Goal: Information Seeking & Learning: Learn about a topic

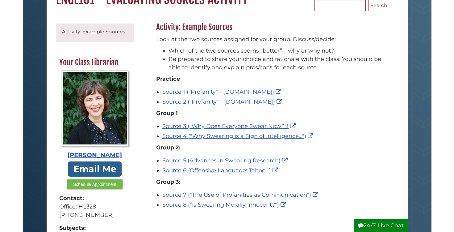
scroll to position [70, 0]
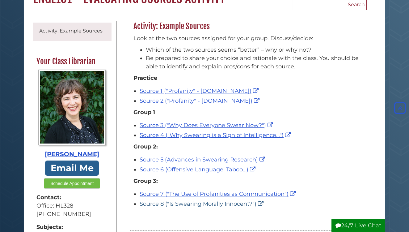
click at [191, 200] on link "Source 8 ("Is Swearing Morally Innocent?")" at bounding box center [202, 203] width 125 height 7
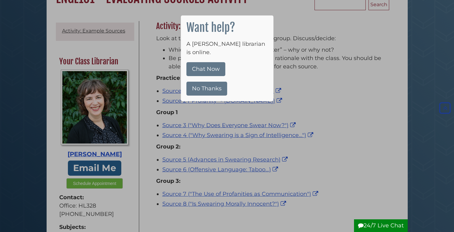
click at [217, 82] on button "No Thanks" at bounding box center [207, 89] width 41 height 14
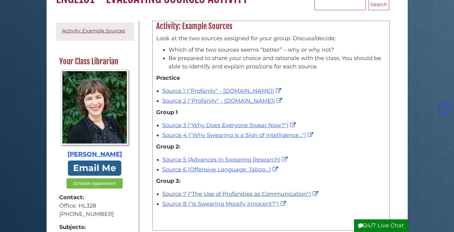
click at [225, 192] on link "Source 7 ("The Use of Profanities as Communication")" at bounding box center [240, 193] width 157 height 7
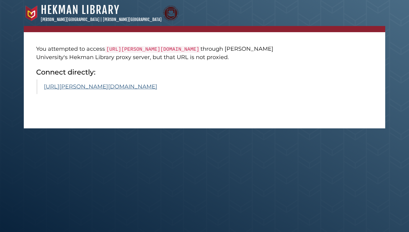
click at [154, 90] on link "https://calvin.primo.exlibrisgroup.com/permalink/01CALVIN_INST/1p09kqq/cdi_proq…" at bounding box center [100, 86] width 113 height 7
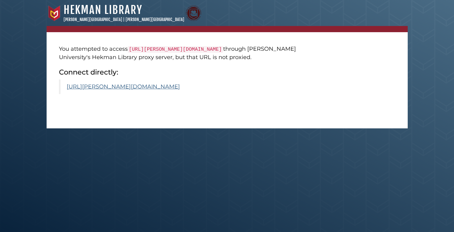
click at [174, 90] on link "[URL][PERSON_NAME][DOMAIN_NAME]" at bounding box center [123, 86] width 113 height 7
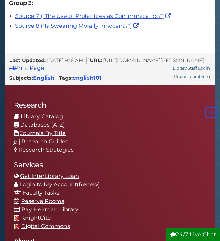
scroll to position [287, 0]
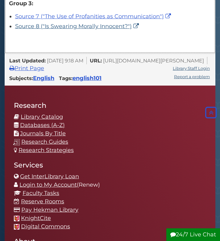
click at [97, 26] on link "Source 8 ("Is Swearing Morally Innocent?")" at bounding box center [77, 26] width 125 height 7
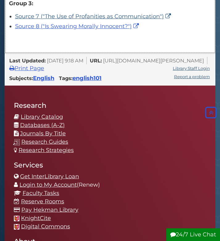
click at [75, 15] on link "Source 7 ("The Use of Profanities as Communication")" at bounding box center [93, 16] width 157 height 7
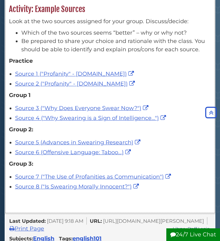
scroll to position [110, 0]
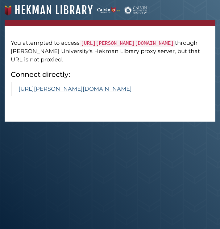
click at [84, 92] on link "[URL][PERSON_NAME][DOMAIN_NAME]" at bounding box center [75, 89] width 113 height 7
